Goal: Book appointment/travel/reservation

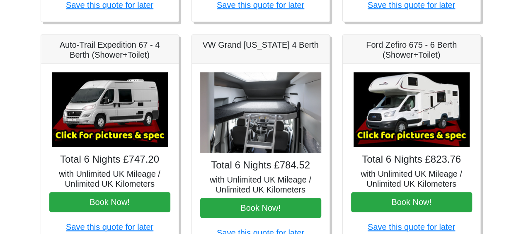
scroll to position [314, 0]
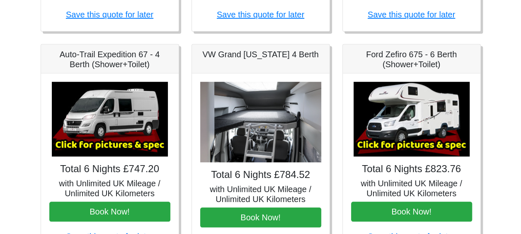
click at [393, 138] on img at bounding box center [412, 119] width 116 height 75
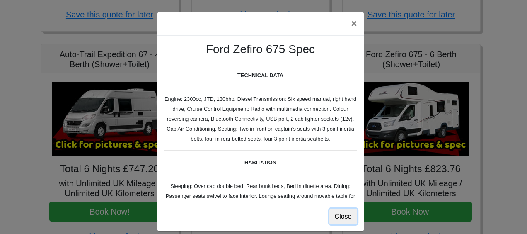
click at [344, 215] on button "Close" at bounding box center [343, 216] width 28 height 16
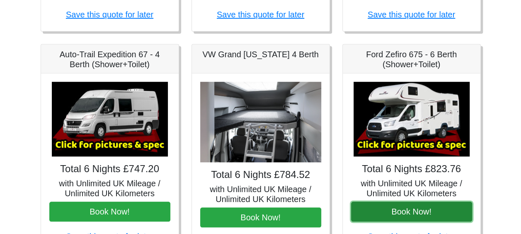
click at [416, 211] on button "Book Now!" at bounding box center [411, 211] width 121 height 20
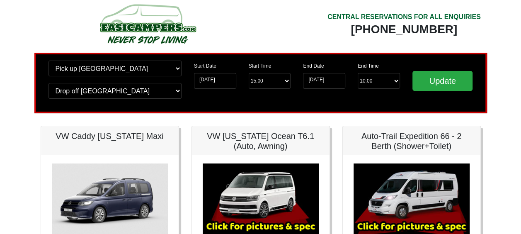
scroll to position [0, 0]
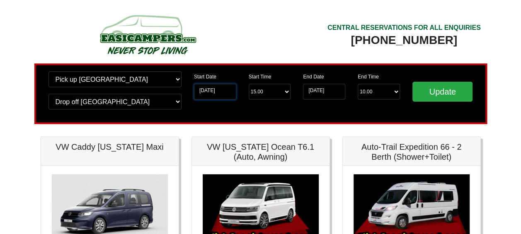
click at [211, 92] on input "06-10-2025" at bounding box center [215, 92] width 42 height 16
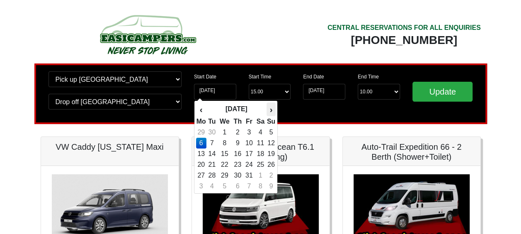
click at [274, 111] on th "›" at bounding box center [270, 109] width 9 height 14
click at [273, 108] on th "›" at bounding box center [270, 109] width 9 height 14
click at [271, 109] on th "›" at bounding box center [270, 109] width 9 height 14
click at [271, 112] on th "›" at bounding box center [270, 109] width 9 height 14
click at [271, 109] on th "›" at bounding box center [270, 109] width 9 height 14
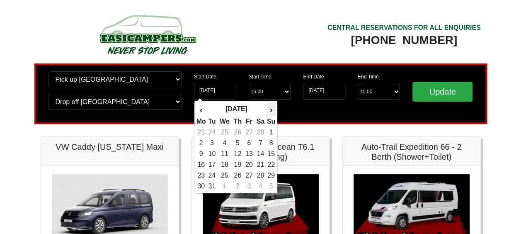
click at [271, 109] on th "›" at bounding box center [270, 109] width 9 height 14
click at [239, 132] on td "2" at bounding box center [238, 132] width 12 height 11
type input "02-04-2026"
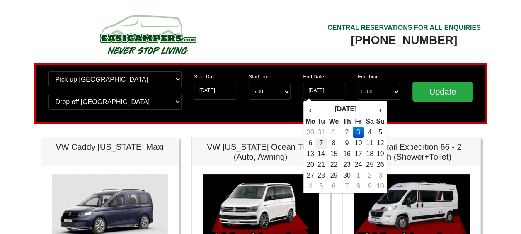
click at [322, 141] on td "7" at bounding box center [320, 143] width 11 height 11
type input "07-04-2026"
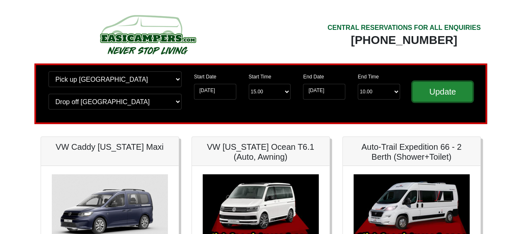
click at [448, 92] on input "Update" at bounding box center [442, 92] width 61 height 20
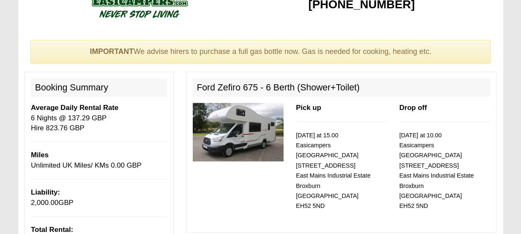
scroll to position [31, 0]
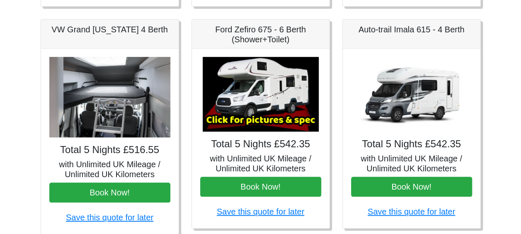
scroll to position [339, 0]
click at [271, 145] on h4 "Total 5 Nights £542.35" at bounding box center [260, 144] width 121 height 12
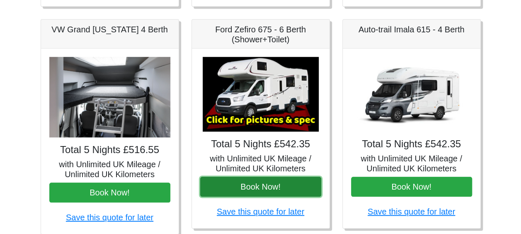
click at [278, 185] on button "Book Now!" at bounding box center [260, 187] width 121 height 20
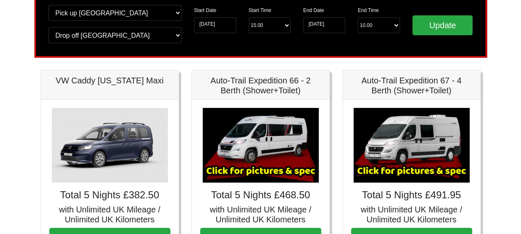
scroll to position [0, 0]
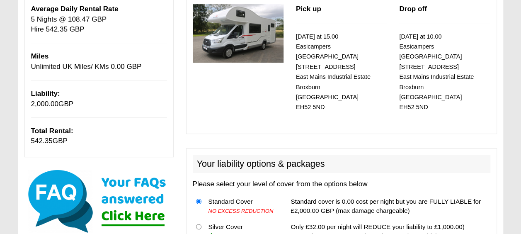
scroll to position [130, 0]
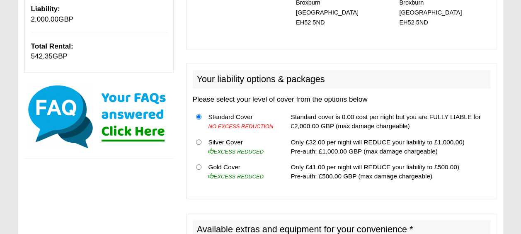
click at [451, 220] on h2 "Available extras and equipment for your convenience * * Subject to Availability" at bounding box center [342, 234] width 298 height 28
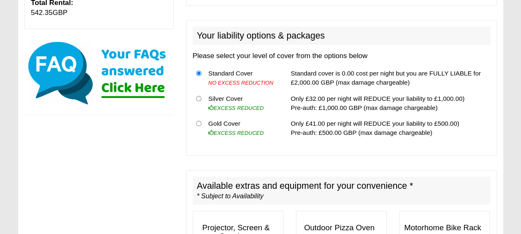
scroll to position [258, 0]
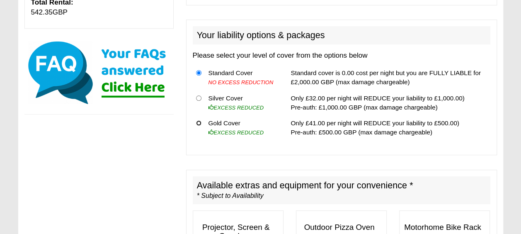
click at [199, 120] on input "radio" at bounding box center [198, 122] width 5 height 5
radio input "true"
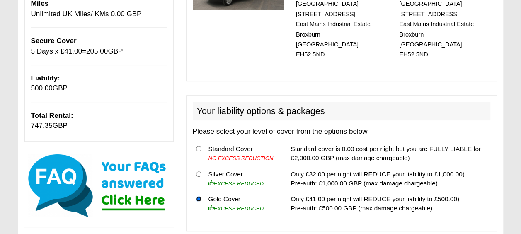
scroll to position [185, 0]
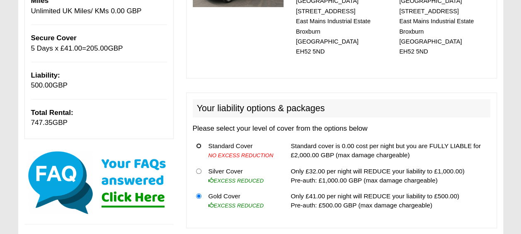
click at [196, 143] on input "radio" at bounding box center [198, 145] width 5 height 5
radio input "true"
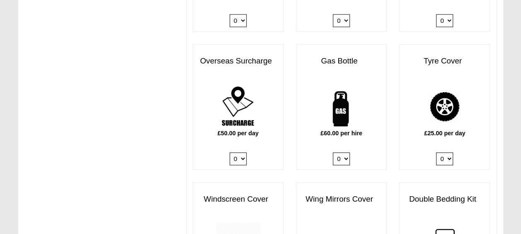
scroll to position [563, 0]
click at [346, 152] on select "0 1" at bounding box center [341, 158] width 17 height 13
select select "Gas Bottle x QTY 1 @ 60.00 GBP per hire."
click at [333, 152] on select "0 1" at bounding box center [341, 158] width 17 height 13
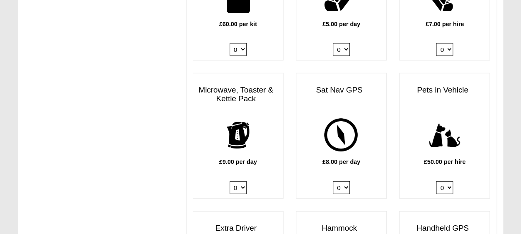
scroll to position [949, 0]
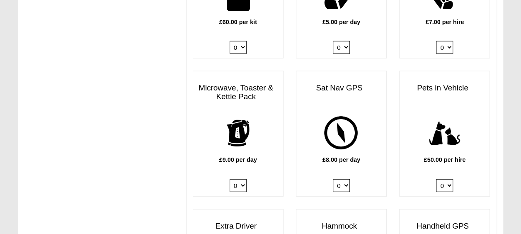
click at [241, 179] on select "0 1" at bounding box center [238, 185] width 17 height 13
select select "Kitchen Pack x QTY 1 @ 9.00 GBP per day."
click at [230, 179] on select "0 1" at bounding box center [238, 185] width 17 height 13
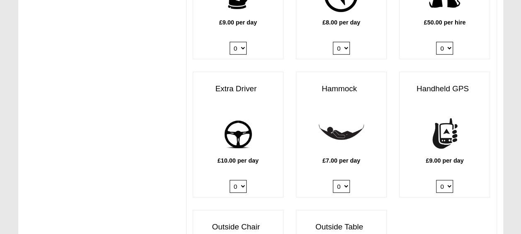
scroll to position [1087, 0]
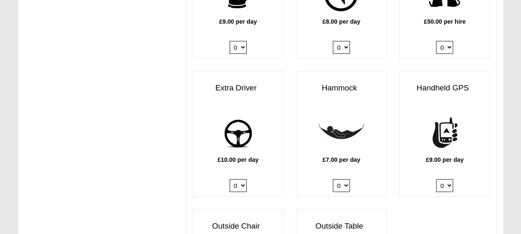
click at [243, 179] on select "0 1" at bounding box center [238, 185] width 17 height 13
select select "Extra Driver x QTY 1 @ 10.00 GBP per day."
click at [230, 179] on select "0 1" at bounding box center [238, 185] width 17 height 13
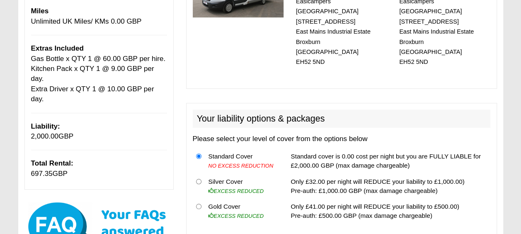
scroll to position [177, 0]
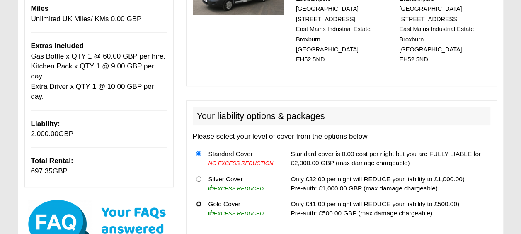
click at [200, 201] on input "radio" at bounding box center [198, 203] width 5 height 5
radio input "true"
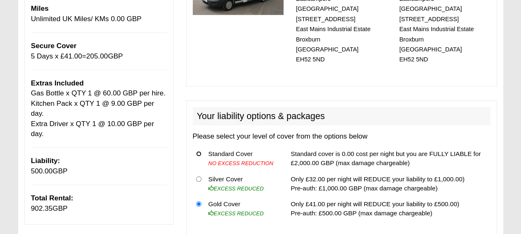
click at [198, 151] on input "radio" at bounding box center [198, 153] width 5 height 5
radio input "true"
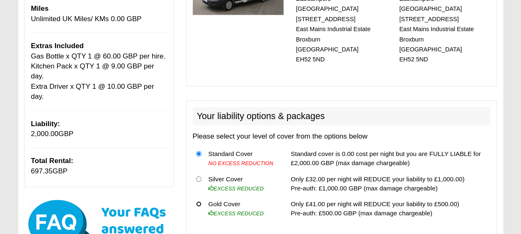
click at [198, 201] on input "radio" at bounding box center [198, 203] width 5 height 5
radio input "true"
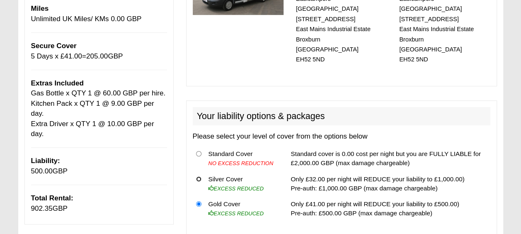
click at [199, 176] on input "radio" at bounding box center [198, 178] width 5 height 5
radio input "true"
click at [199, 151] on input "radio" at bounding box center [198, 153] width 5 height 5
radio input "true"
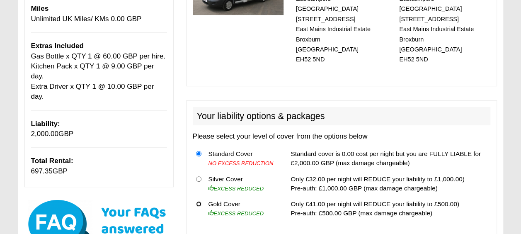
click at [197, 201] on input "radio" at bounding box center [198, 203] width 5 height 5
radio input "true"
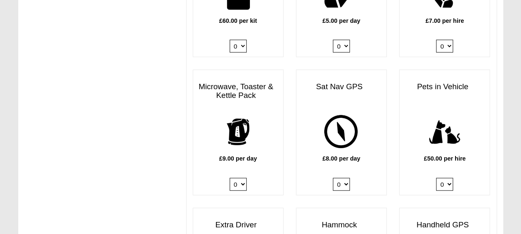
scroll to position [952, 0]
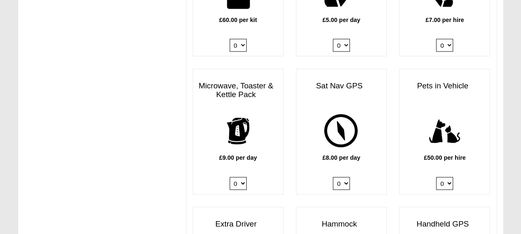
click at [245, 177] on select "0 1" at bounding box center [238, 183] width 17 height 13
select select
click at [230, 177] on select "0 1" at bounding box center [238, 183] width 17 height 13
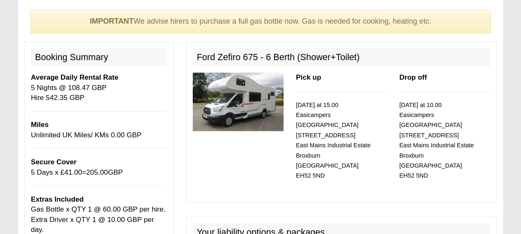
scroll to position [0, 0]
